Goal: Task Accomplishment & Management: Manage account settings

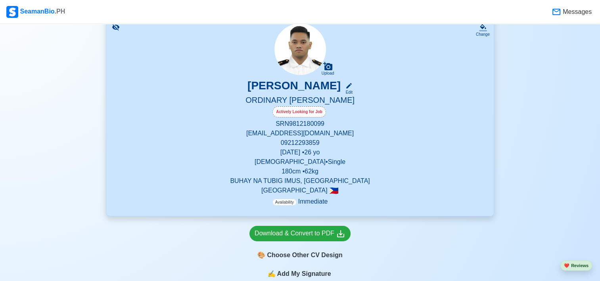
scroll to position [40, 0]
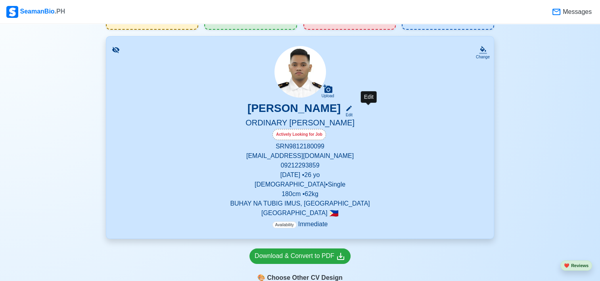
click at [352, 115] on div "Edit" at bounding box center [347, 115] width 10 height 6
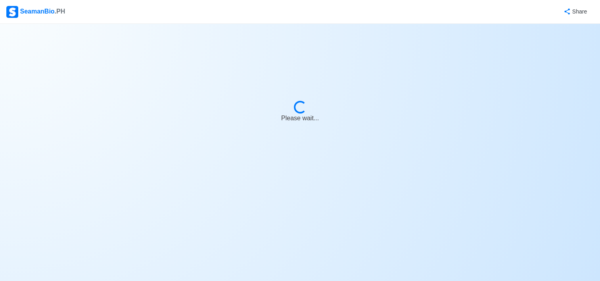
select select "Actively Looking for Job"
select select "Visible for Hiring"
select select "Single"
select select "[DEMOGRAPHIC_DATA]"
select select "PH"
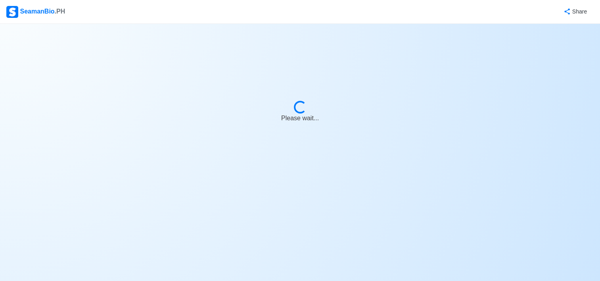
select select "4102416000000"
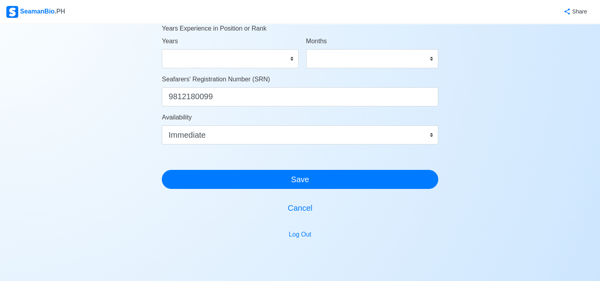
scroll to position [476, 0]
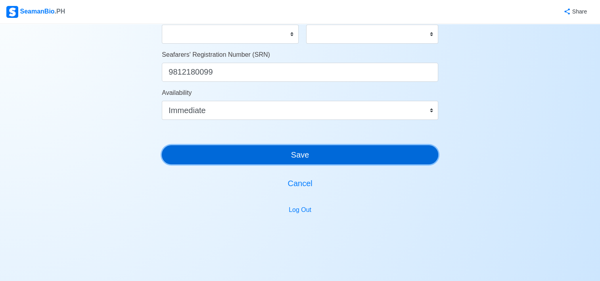
click at [349, 156] on button "Save" at bounding box center [300, 154] width 276 height 19
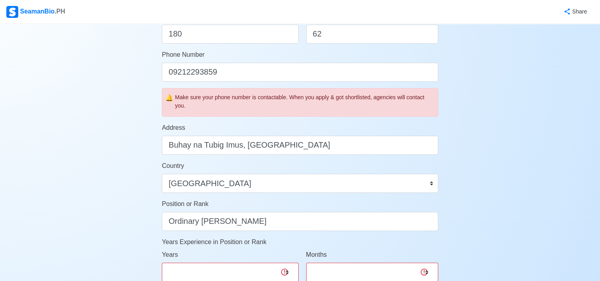
scroll to position [0, 0]
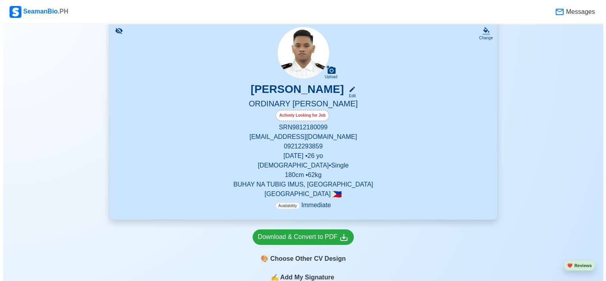
scroll to position [119, 0]
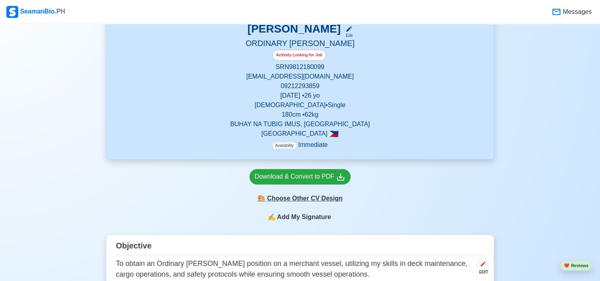
click at [321, 200] on div "🎨 Choose Other CV Design" at bounding box center [299, 198] width 101 height 15
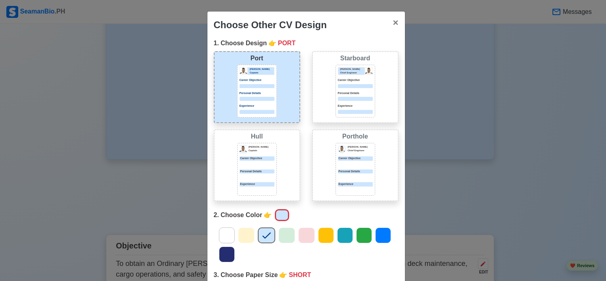
click at [283, 176] on div "[PERSON_NAME] [PERSON_NAME] Captain Career Objective Personal Details Experience" at bounding box center [257, 165] width 86 height 72
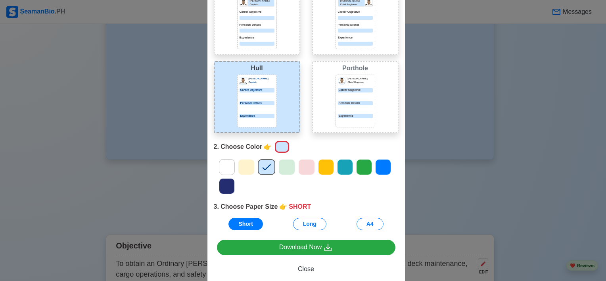
scroll to position [84, 0]
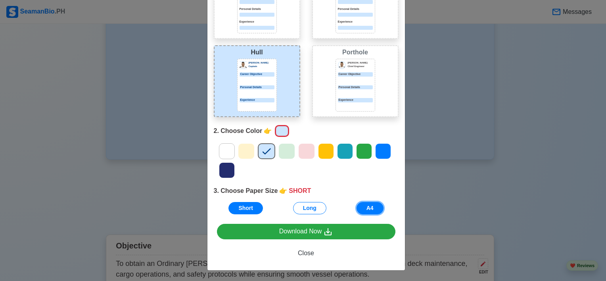
click at [368, 206] on button "A4" at bounding box center [369, 208] width 27 height 12
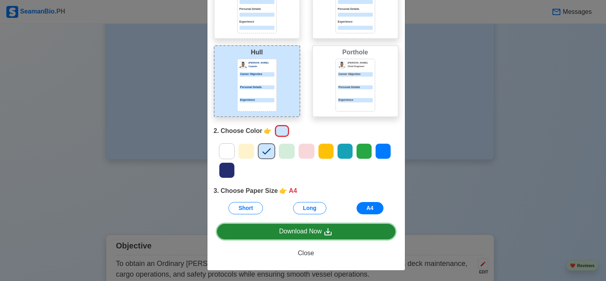
click at [275, 230] on link "Download Now" at bounding box center [306, 231] width 178 height 15
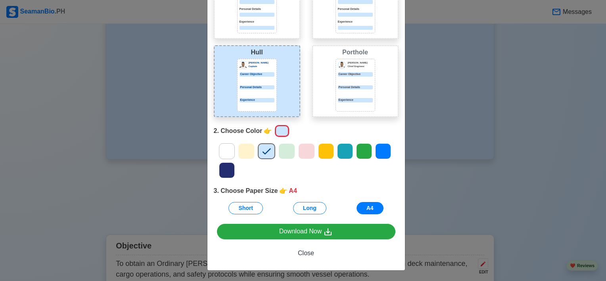
drag, startPoint x: 471, startPoint y: 177, endPoint x: 457, endPoint y: 184, distance: 16.0
click at [471, 177] on div "Choose Other CV Design × Close 1. Choose Design 👉 HULL Port [PERSON_NAME] Capta…" at bounding box center [303, 140] width 606 height 281
click at [314, 250] on button "Close" at bounding box center [306, 252] width 178 height 15
click at [301, 257] on button "Close" at bounding box center [306, 252] width 178 height 15
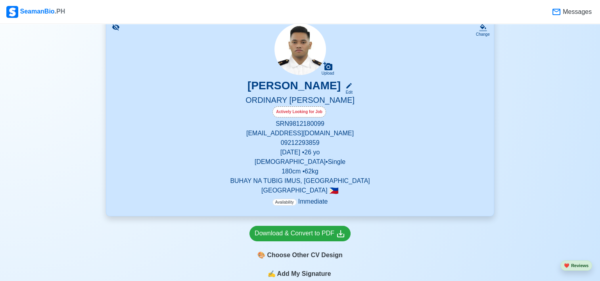
scroll to position [0, 0]
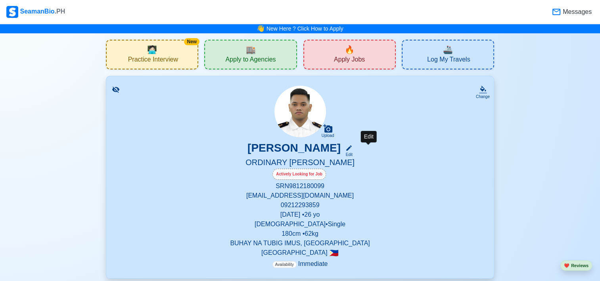
click at [352, 153] on div "Edit" at bounding box center [347, 154] width 10 height 6
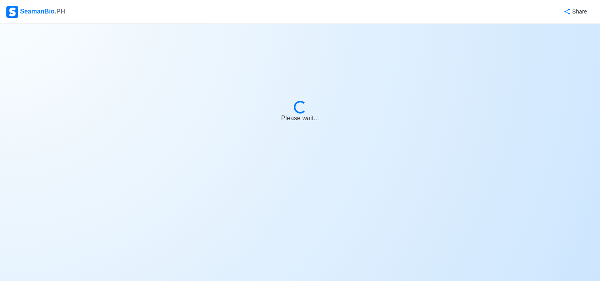
select select "Actively Looking for Job"
select select "Visible for Hiring"
select select "Single"
select select "[DEMOGRAPHIC_DATA]"
select select "PH"
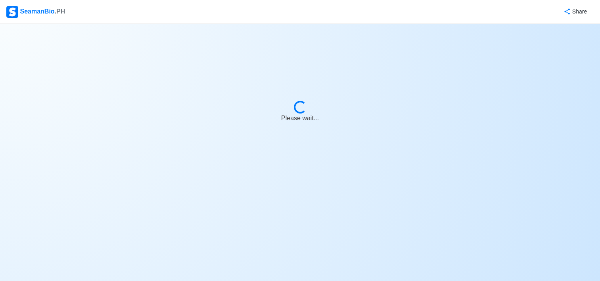
select select "4102416000000"
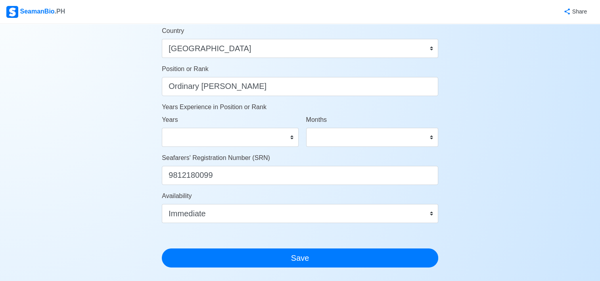
scroll to position [396, 0]
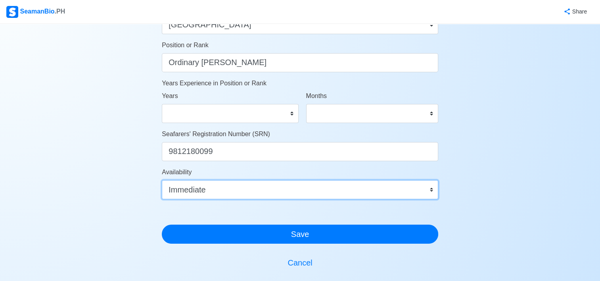
click at [434, 189] on select "Immediate [DATE] [DATE] [DATE] [DATE] [DATE] [DATE] [DATE] [DATE] [DATE]" at bounding box center [300, 189] width 276 height 19
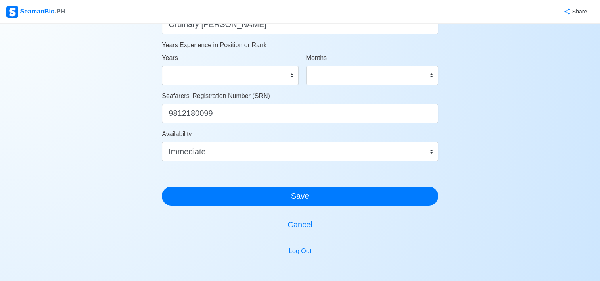
scroll to position [436, 0]
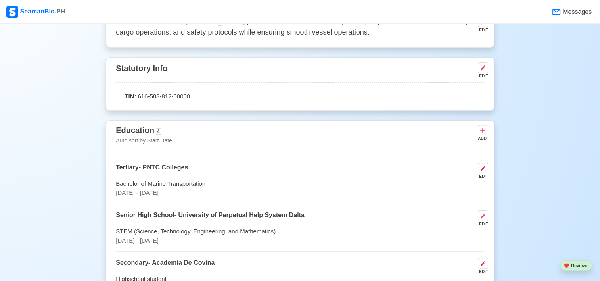
scroll to position [357, 0]
